Goal: Navigation & Orientation: Find specific page/section

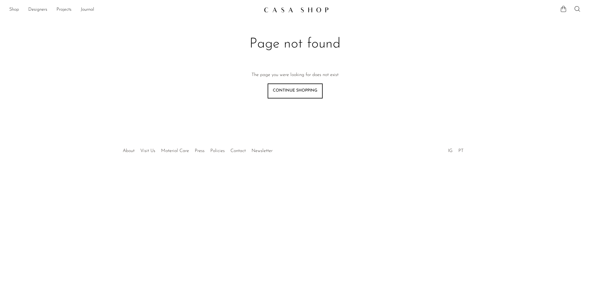
click at [16, 12] on link "Shop" at bounding box center [14, 9] width 10 height 7
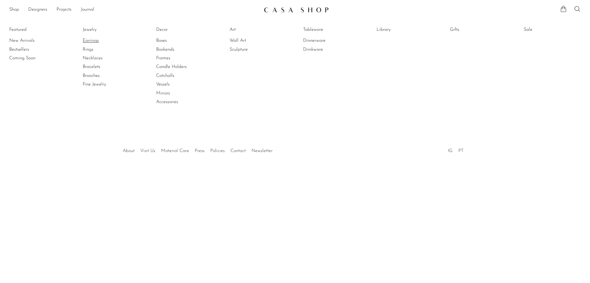
click at [92, 40] on link "Earrings" at bounding box center [104, 40] width 43 height 6
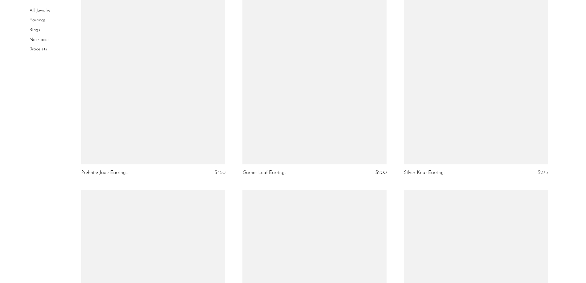
scroll to position [1701, 0]
